Goal: Contribute content: Contribute content

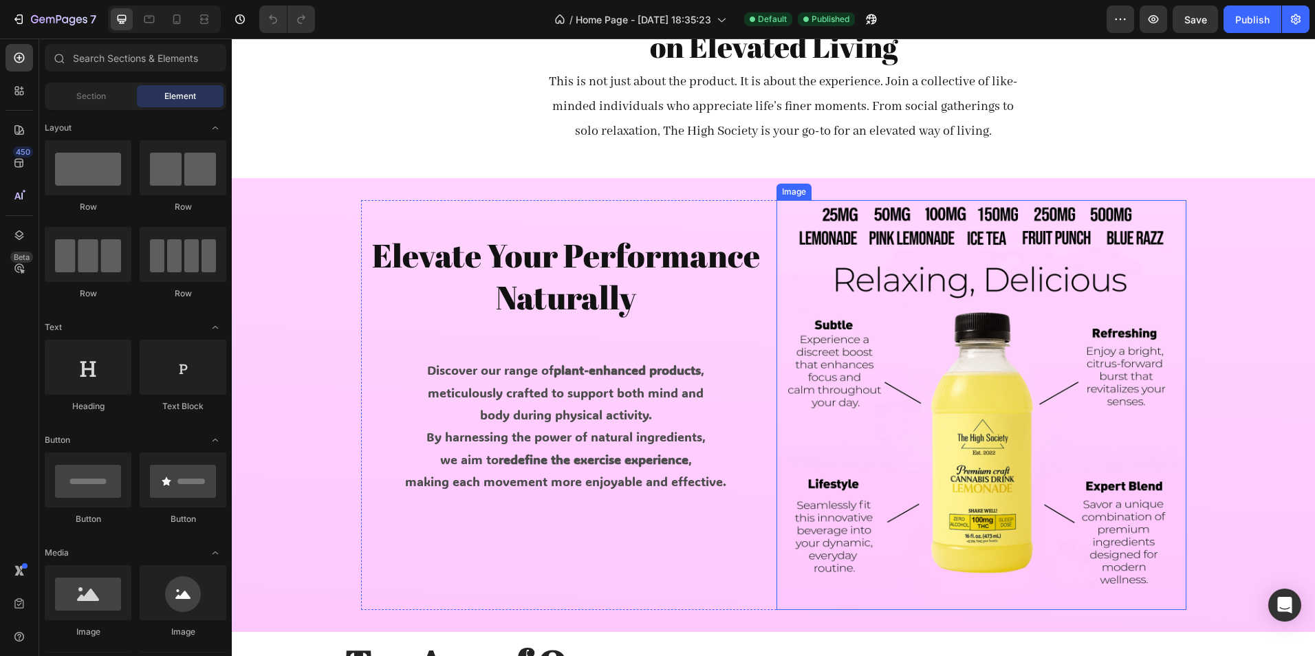
scroll to position [664, 0]
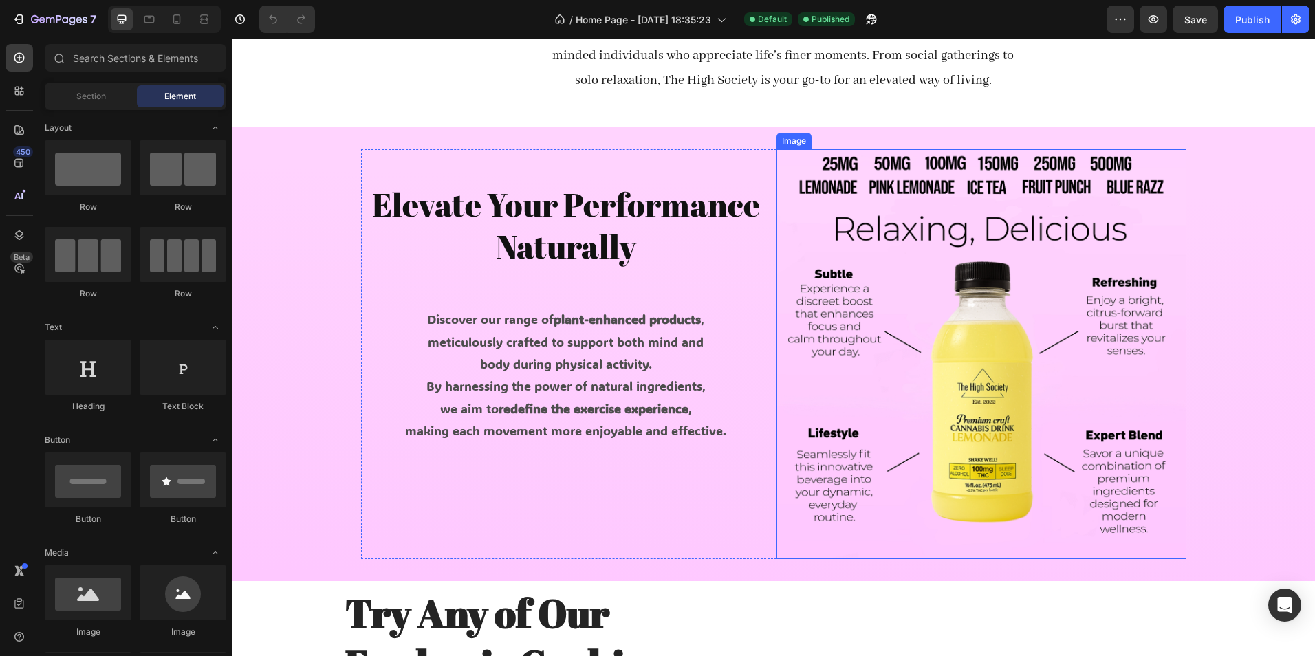
click at [960, 342] on img at bounding box center [981, 354] width 410 height 410
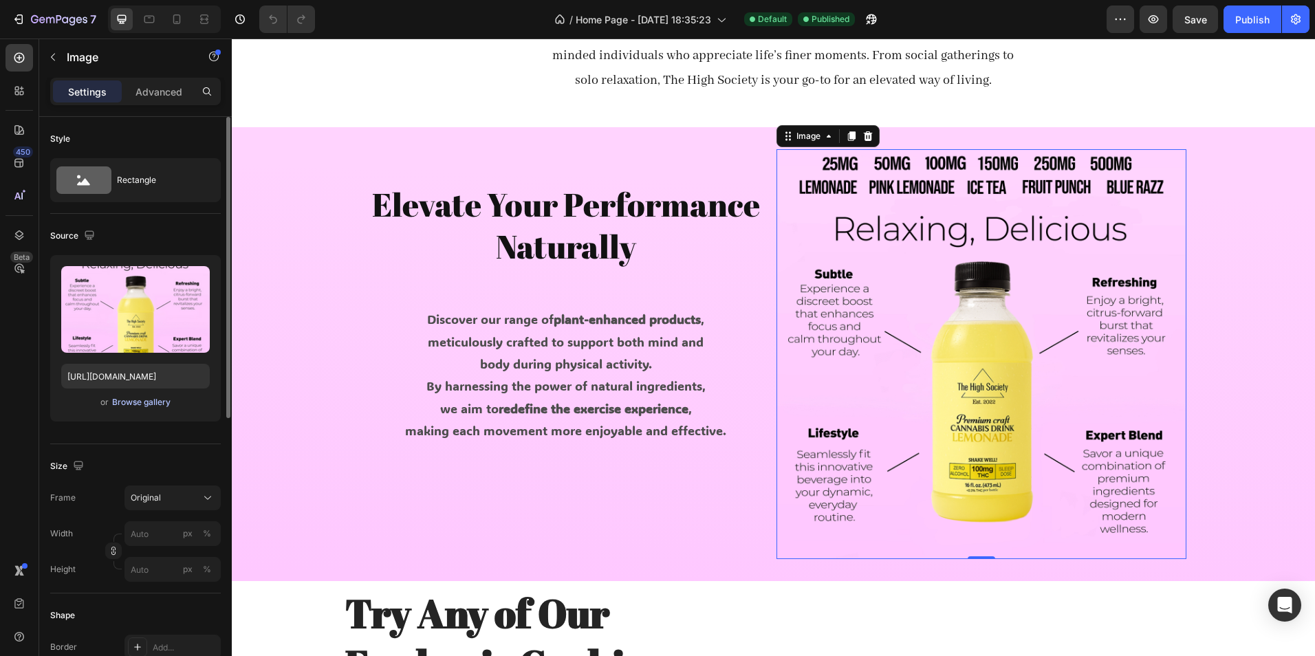
click at [147, 400] on div "Browse gallery" at bounding box center [141, 402] width 58 height 12
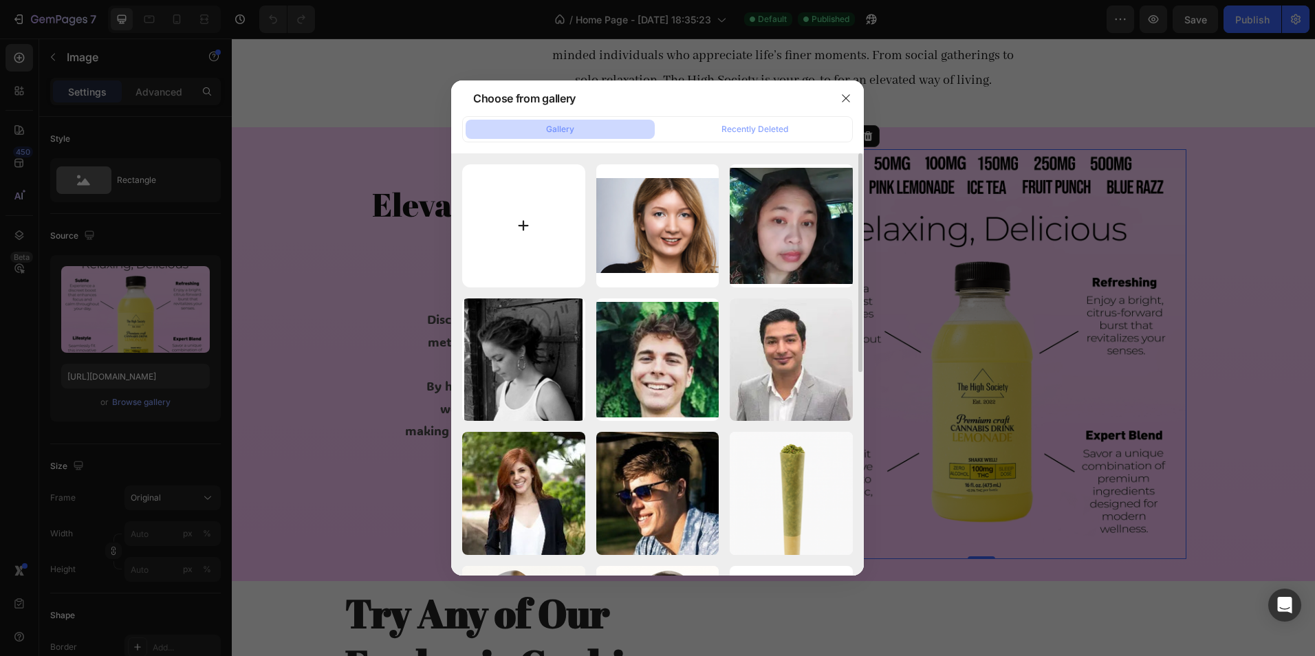
click at [543, 221] on input "file" at bounding box center [523, 225] width 123 height 123
type input "C:\fakepath\nature pink lem.png"
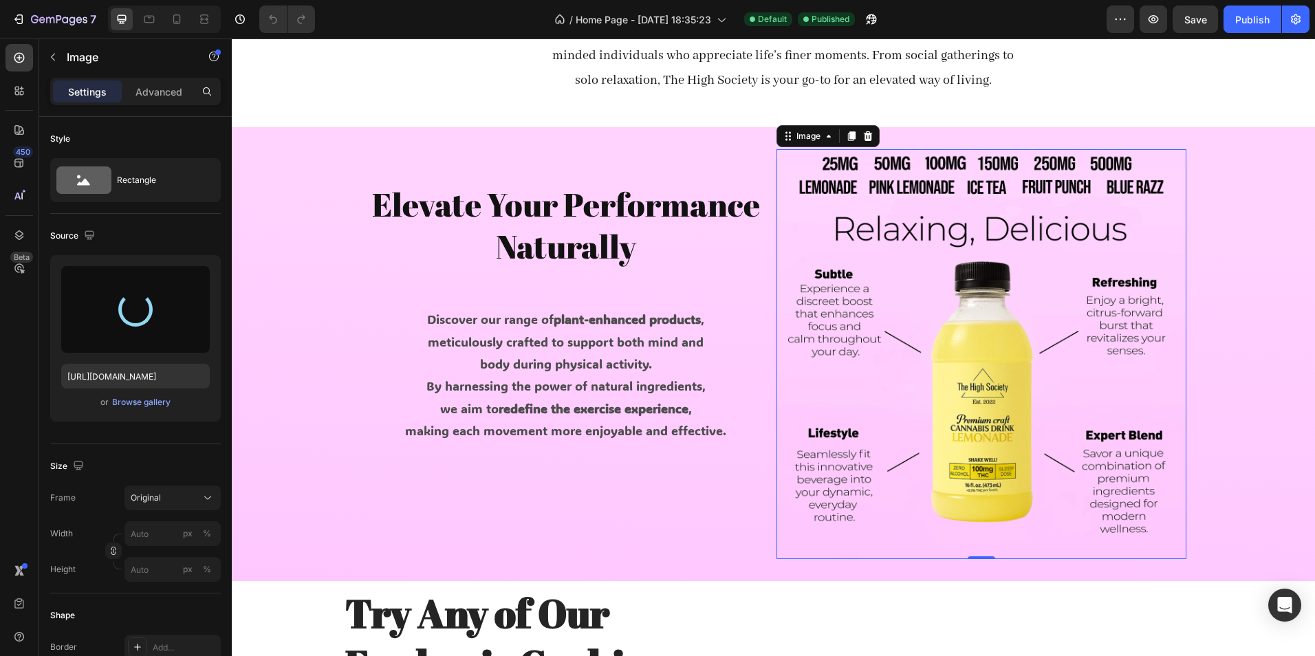
type input "[URL][DOMAIN_NAME]"
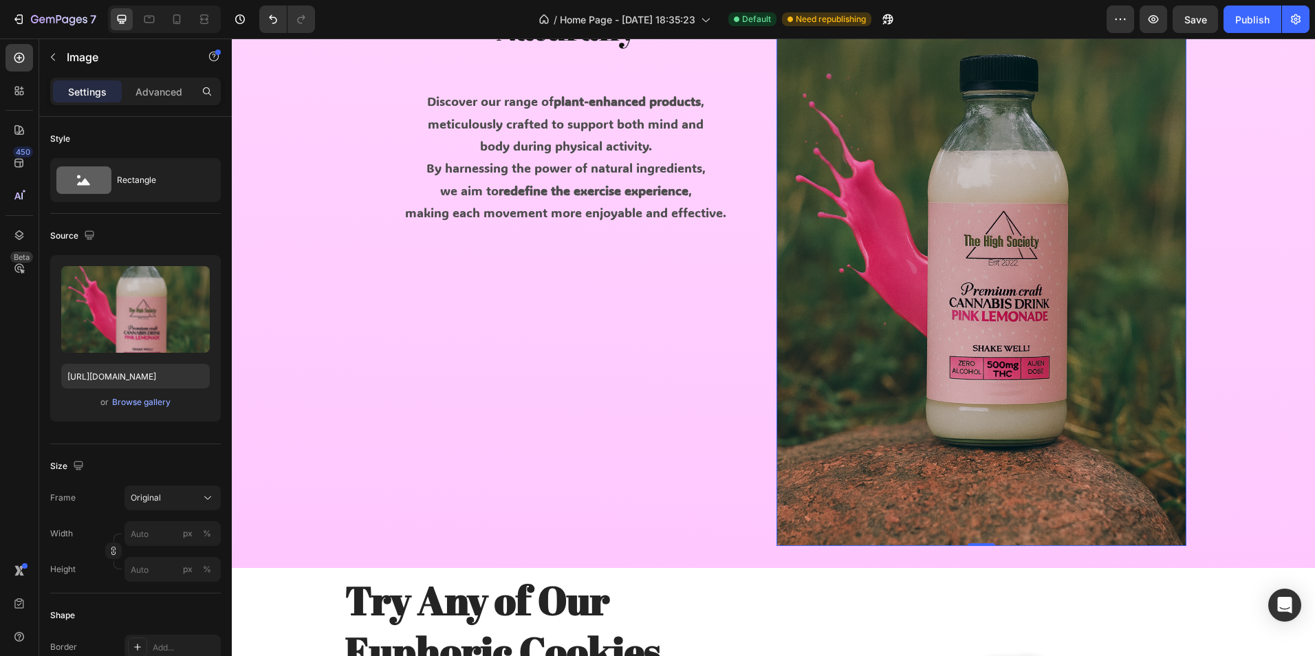
scroll to position [871, 0]
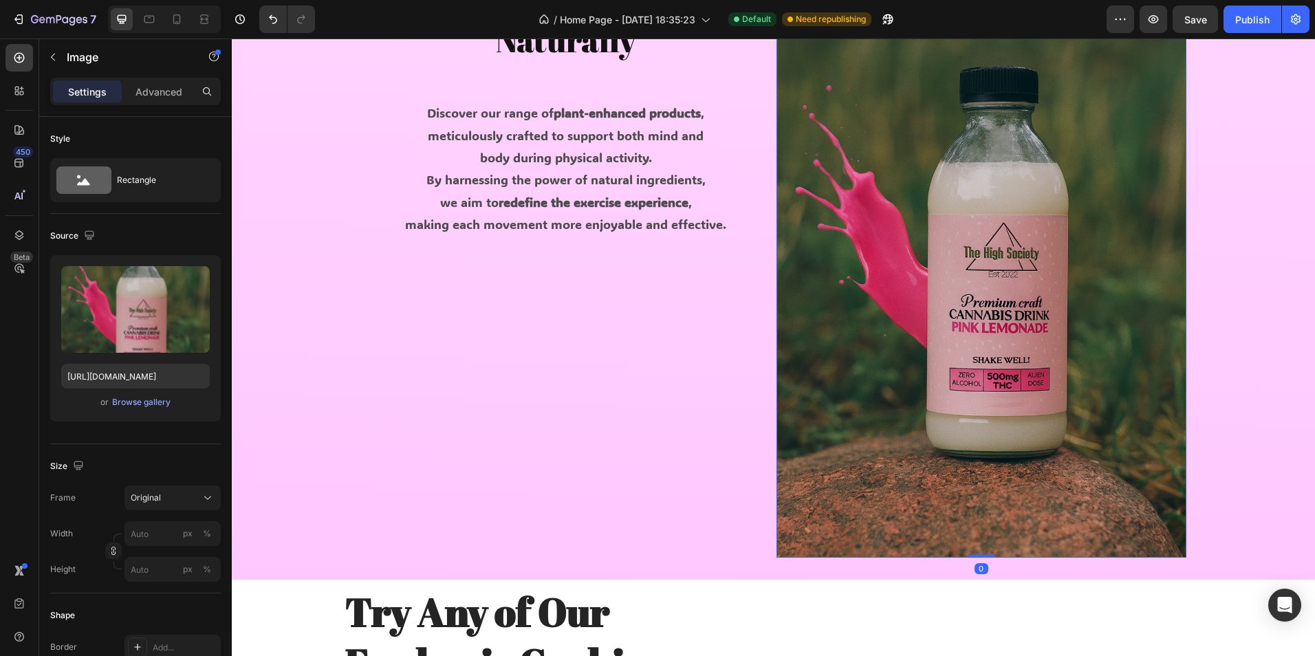
drag, startPoint x: 976, startPoint y: 556, endPoint x: 979, endPoint y: 460, distance: 96.3
click at [979, 465] on div "Image 0" at bounding box center [981, 250] width 410 height 615
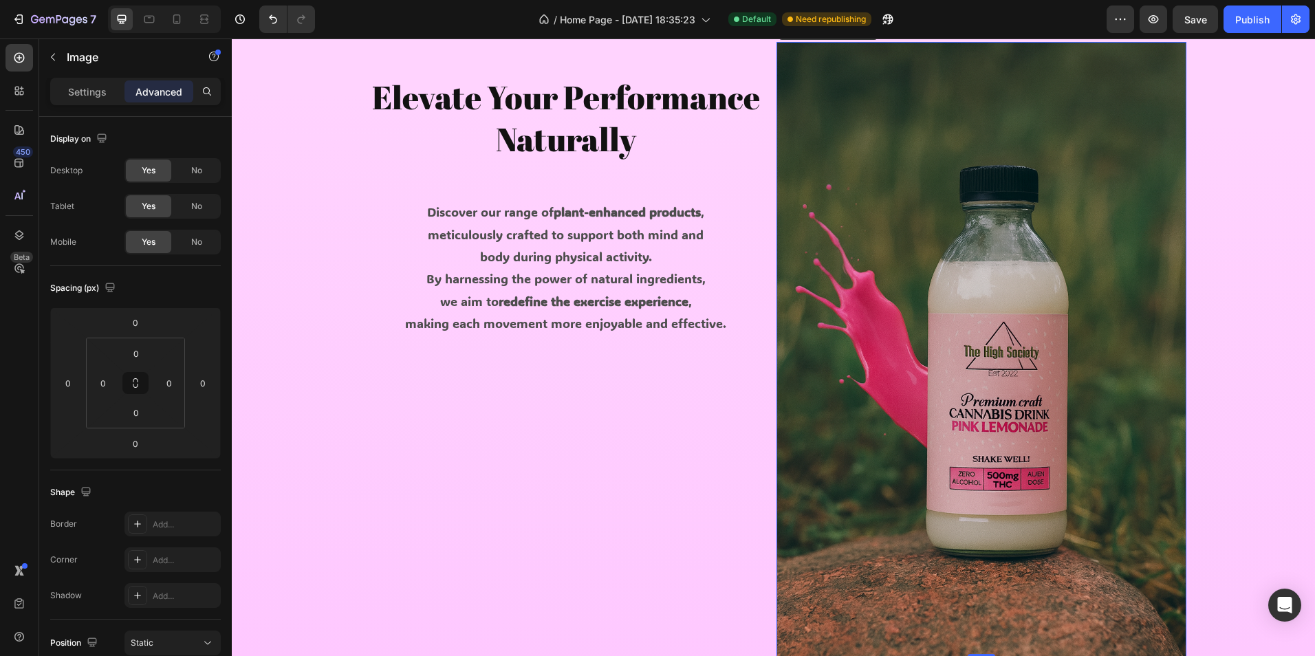
scroll to position [802, 0]
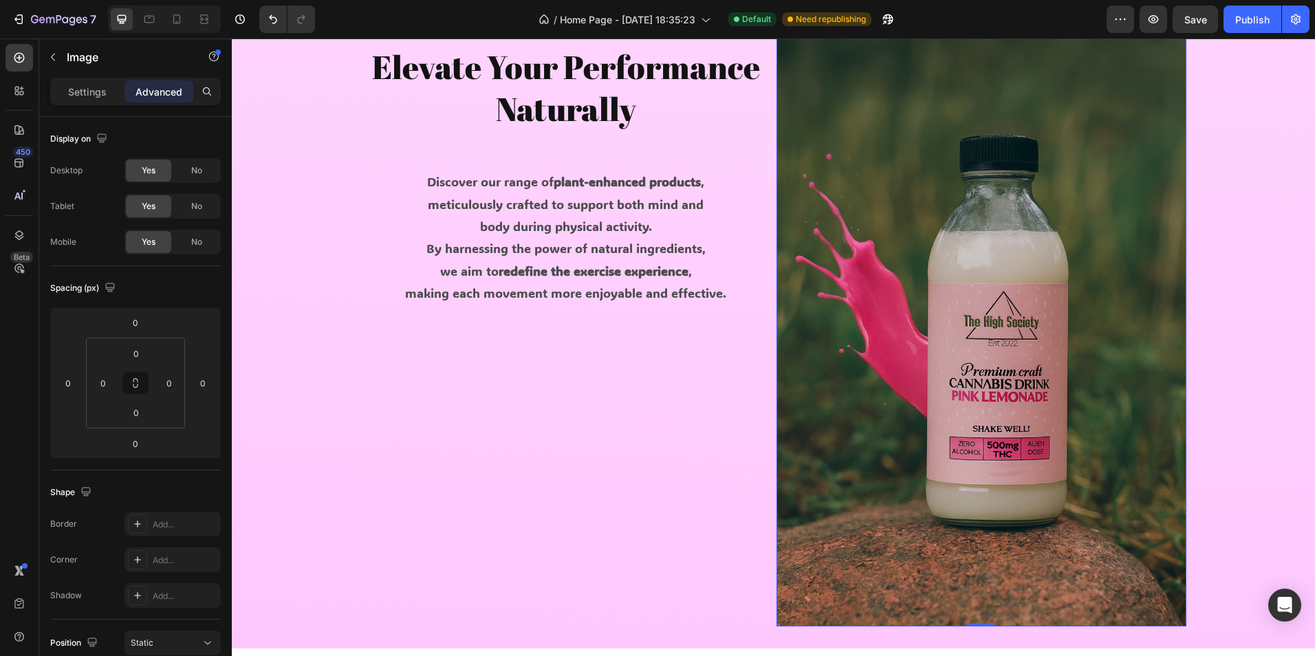
click at [874, 313] on img at bounding box center [981, 319] width 410 height 615
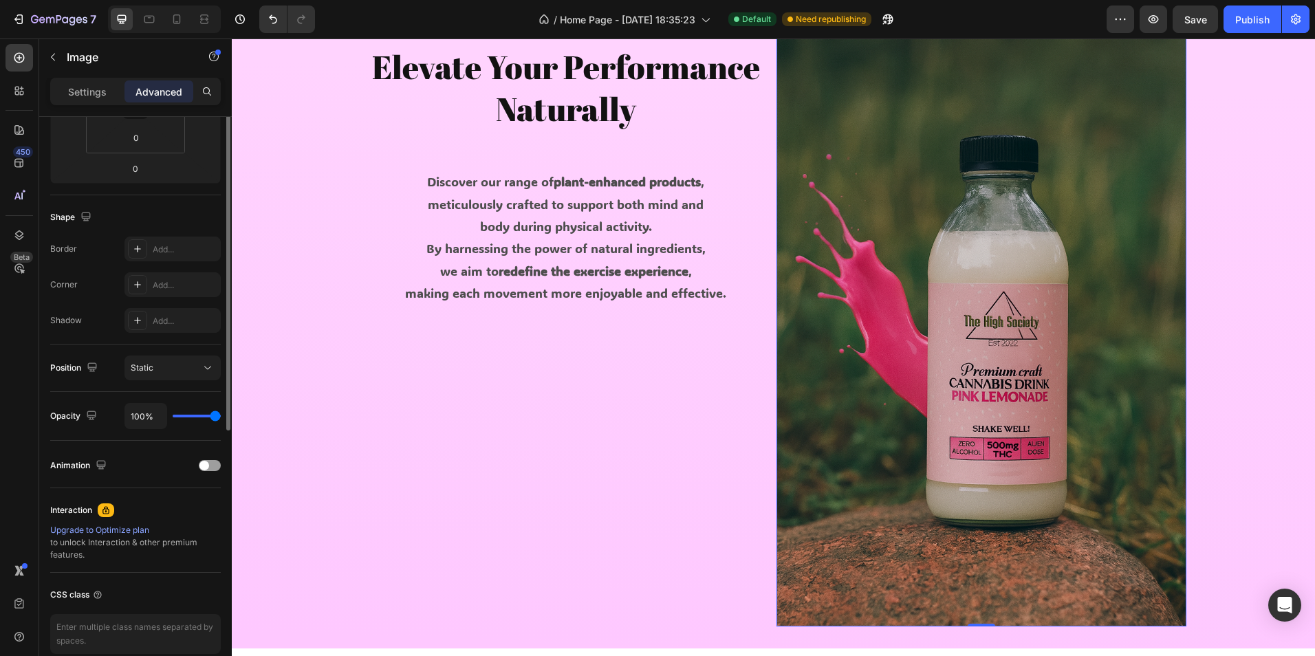
scroll to position [0, 0]
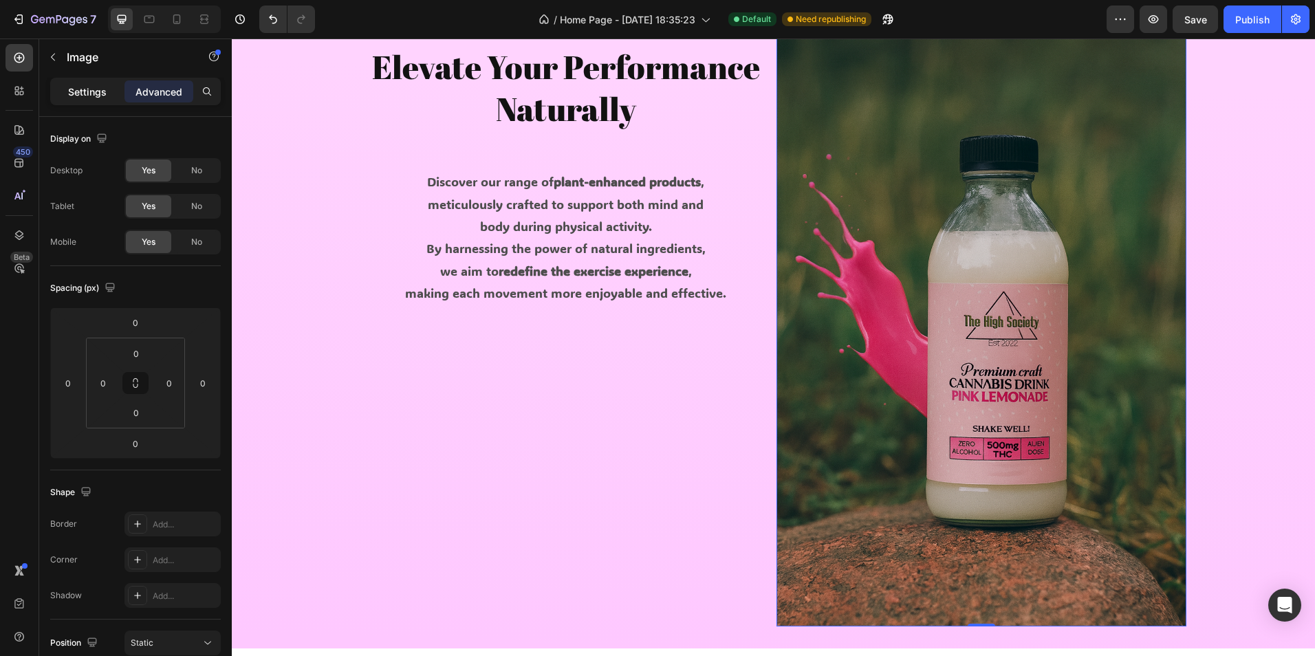
click at [77, 100] on div "Settings" at bounding box center [87, 91] width 69 height 22
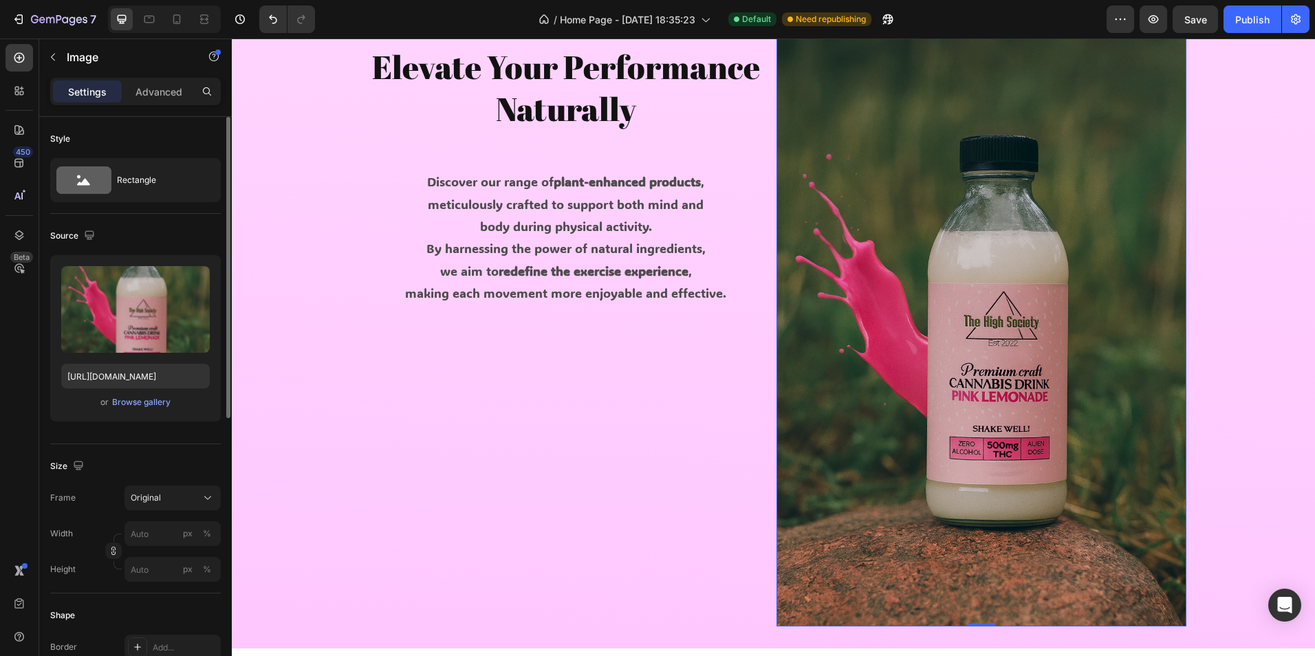
scroll to position [69, 0]
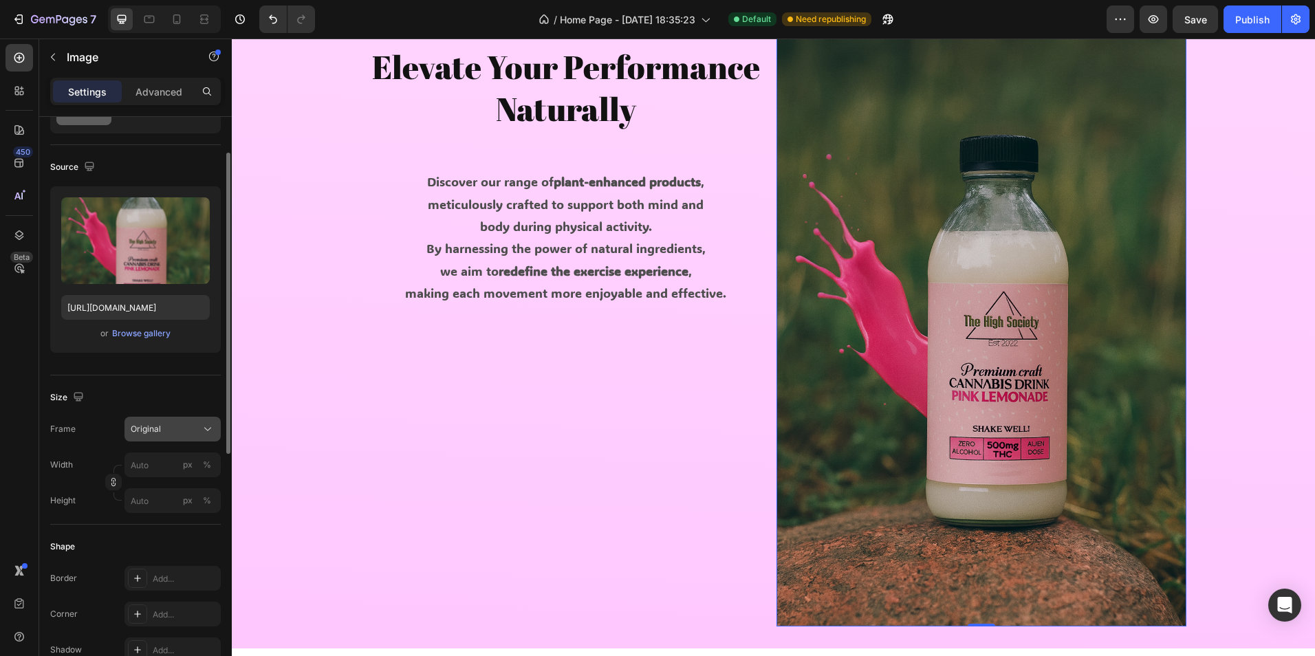
click at [188, 435] on div "Original" at bounding box center [164, 429] width 67 height 12
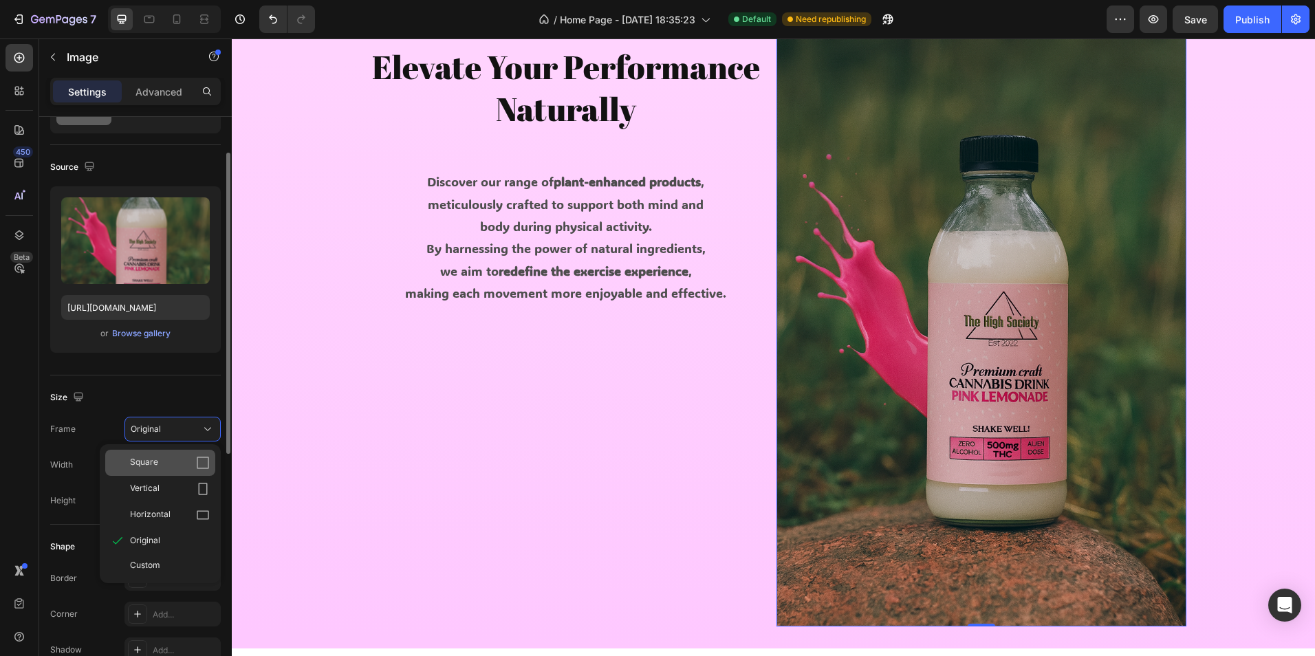
click at [190, 469] on div "Square" at bounding box center [170, 463] width 80 height 14
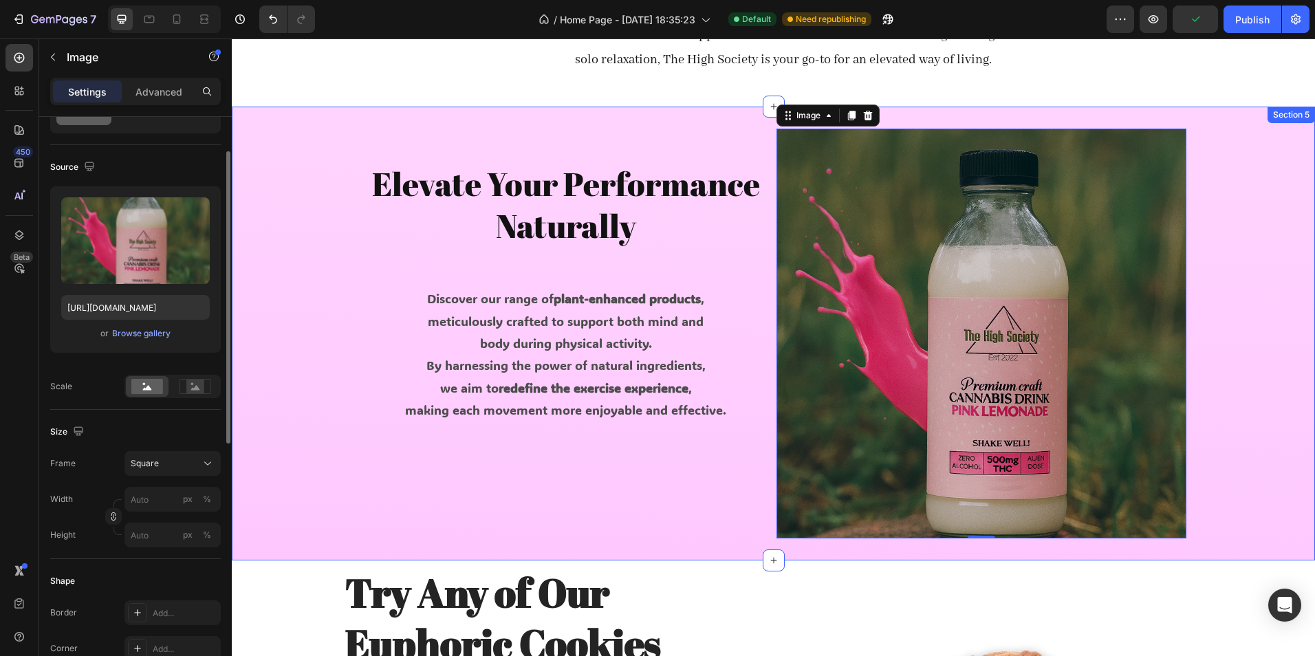
scroll to position [733, 0]
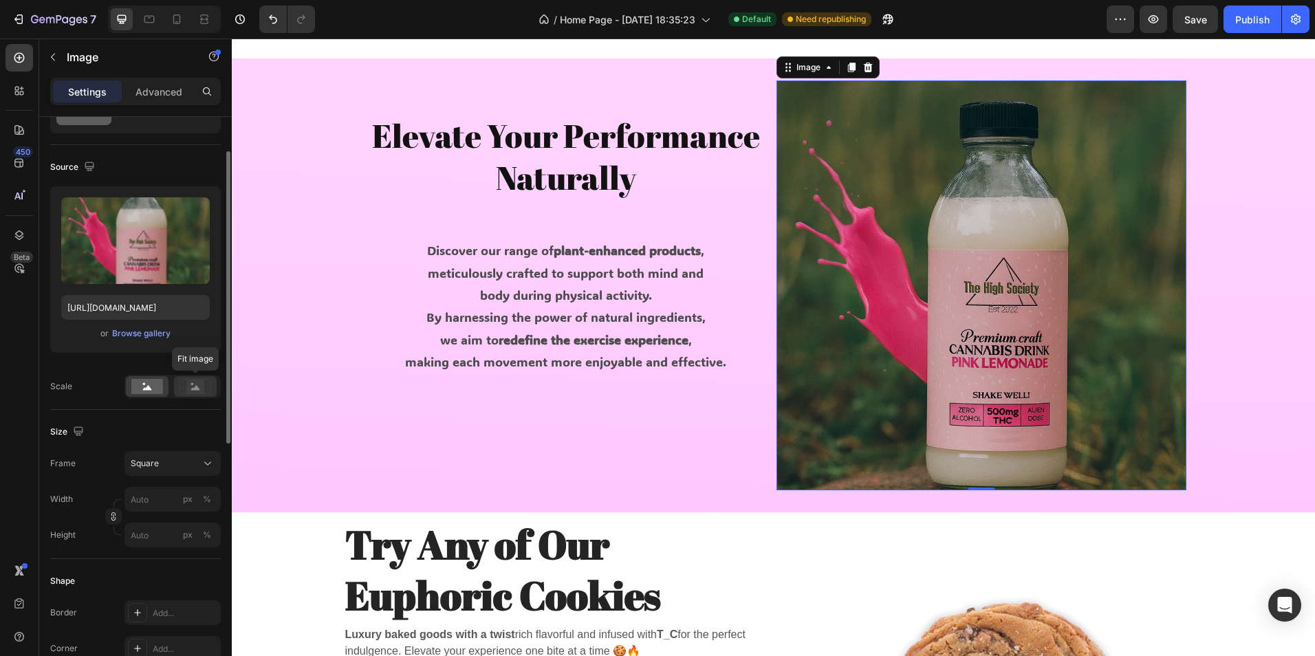
click at [188, 392] on rect at bounding box center [195, 387] width 18 height 14
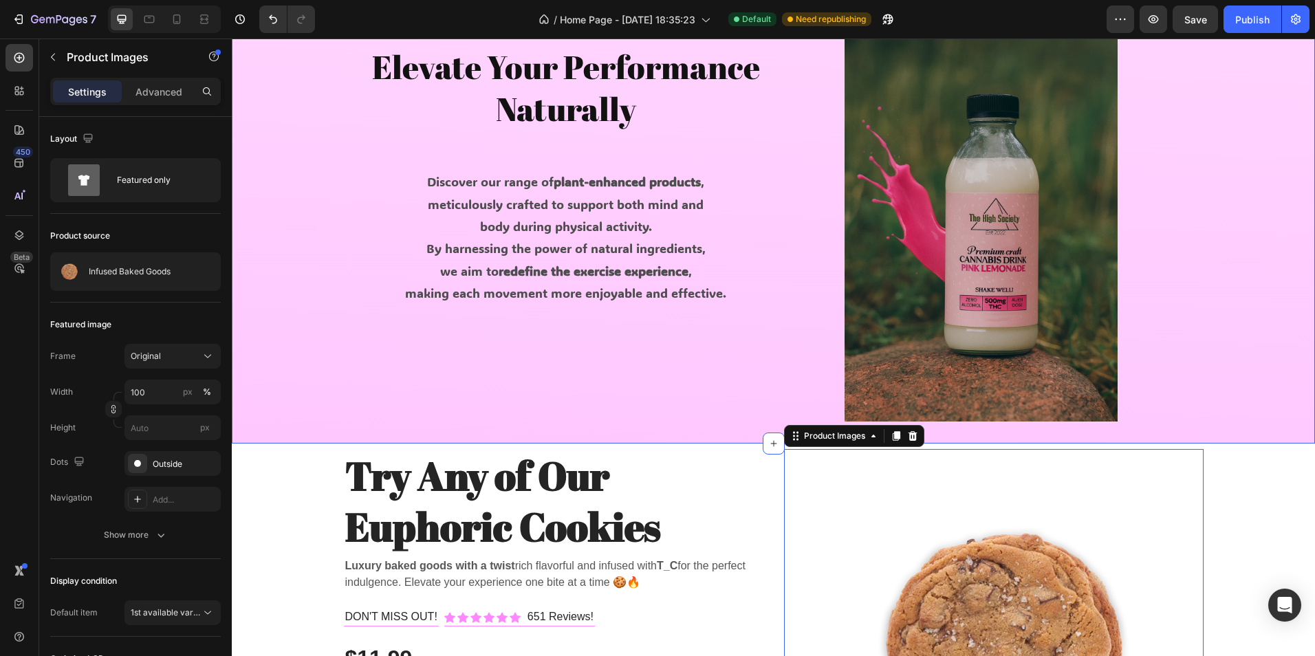
click at [1242, 328] on div "Elevate Your Performance Naturally Heading Discover our range of plant-enhanced…" at bounding box center [773, 217] width 1083 height 410
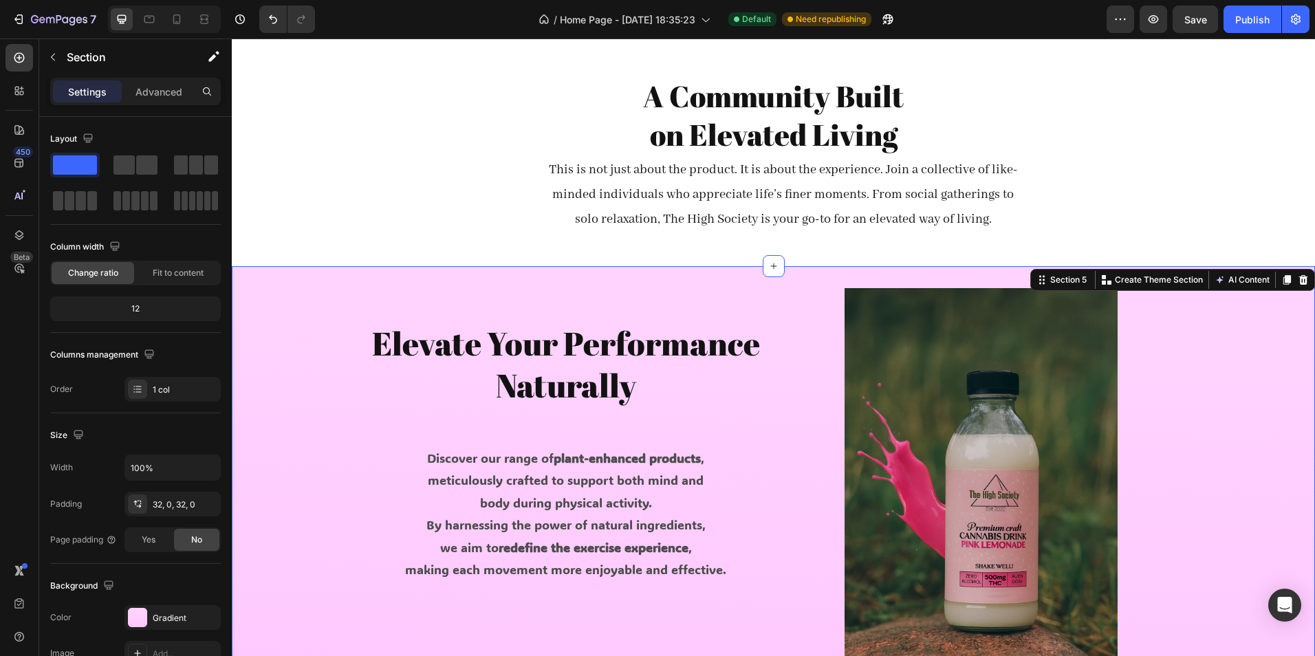
scroll to position [458, 0]
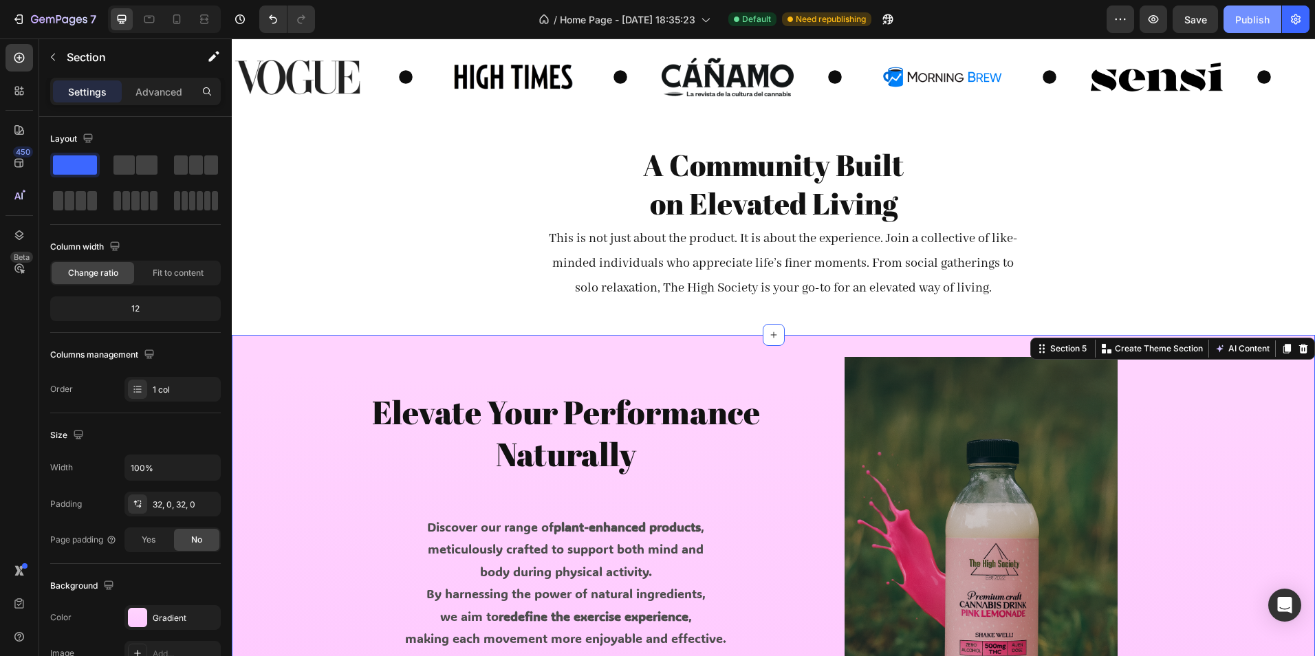
click at [1248, 16] on div "Publish" at bounding box center [1252, 19] width 34 height 14
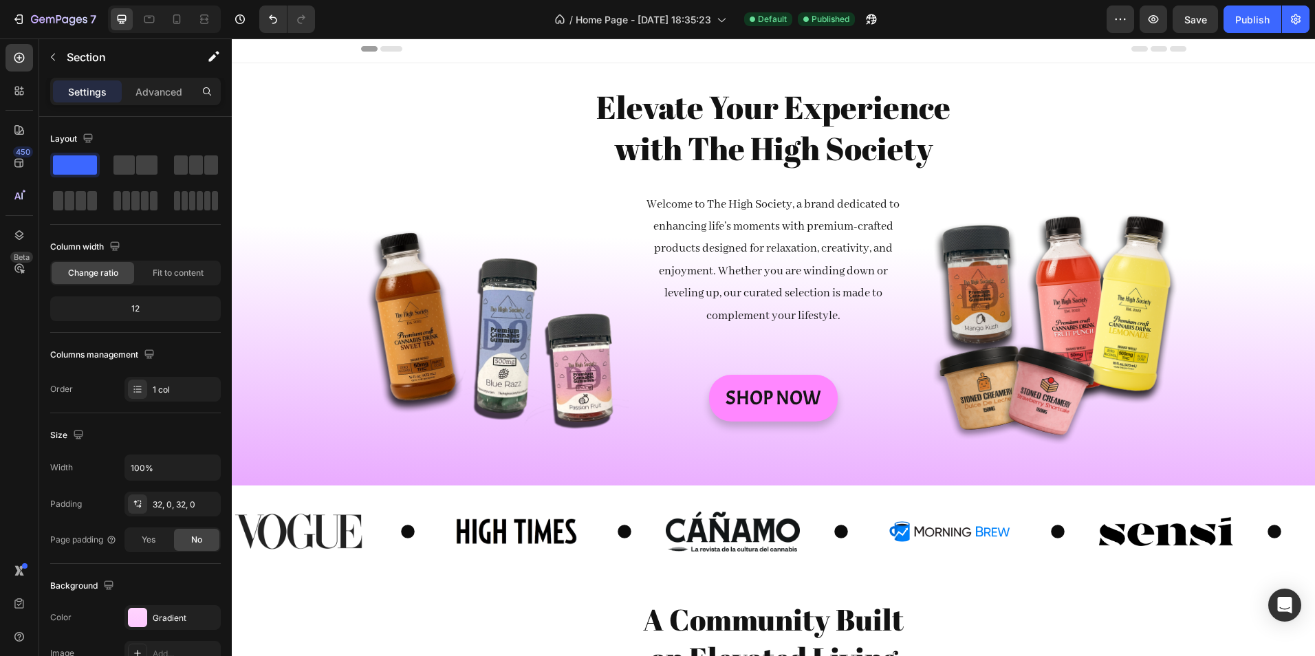
scroll to position [0, 0]
